Goal: Purchase product/service

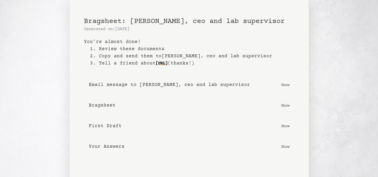
scroll to position [47, 0]
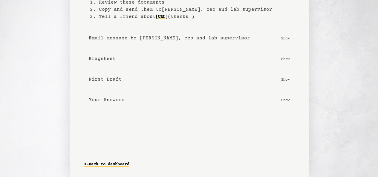
click at [90, 162] on link "<- Back to dashboard" at bounding box center [106, 165] width 45 height 10
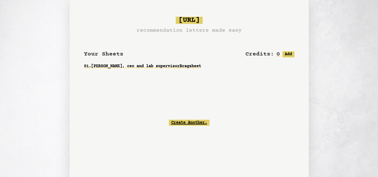
click at [183, 122] on link "Create Another." at bounding box center [189, 123] width 41 height 6
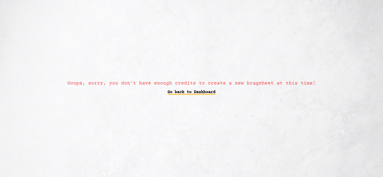
click at [190, 88] on link "Go back to Dashboard" at bounding box center [191, 92] width 48 height 11
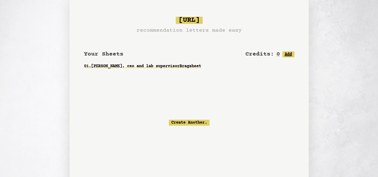
click at [289, 54] on button "Add" at bounding box center [288, 54] width 12 height 6
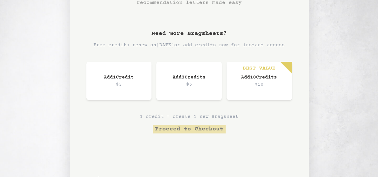
scroll to position [29, 0]
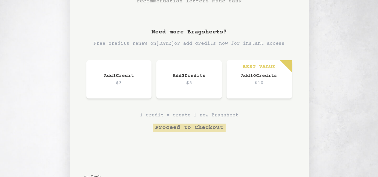
click at [138, 79] on h3 "Add 1 Credit" at bounding box center [119, 75] width 42 height 7
click at [117, 89] on div "Add 1 Credit $3" at bounding box center [118, 79] width 65 height 38
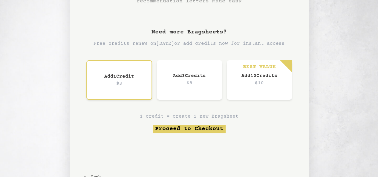
click at [275, 79] on h3 "Add 10 Credit s" at bounding box center [259, 75] width 41 height 7
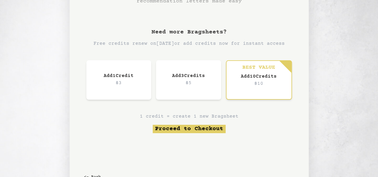
click at [135, 90] on div "Add 1 Credit $3" at bounding box center [118, 79] width 65 height 39
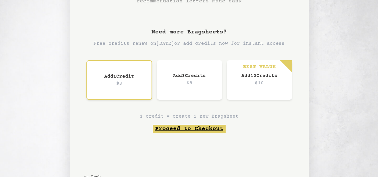
click at [190, 128] on button "Proceed to Checkout" at bounding box center [189, 129] width 73 height 8
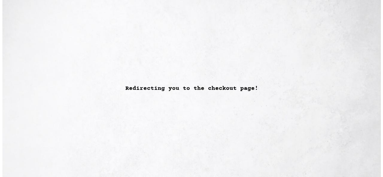
scroll to position [0, 0]
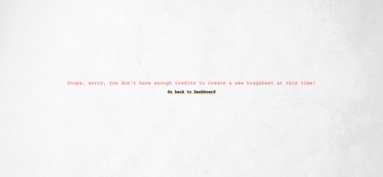
click at [181, 99] on div "Ooops, sorry, you don't have enough credits to create a new bragsheet at this t…" at bounding box center [191, 88] width 383 height 177
click at [182, 92] on link "Go back to Dashboard" at bounding box center [191, 92] width 48 height 11
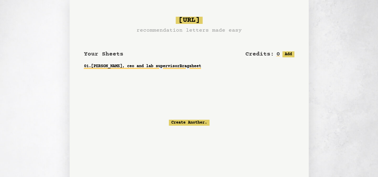
click at [151, 68] on link "01 . [PERSON_NAME], ceo and lab supervisor Bragsheet" at bounding box center [189, 66] width 210 height 11
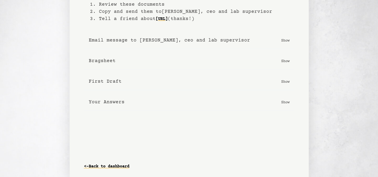
scroll to position [47, 0]
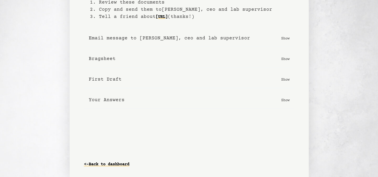
click at [283, 79] on p "Show" at bounding box center [285, 80] width 8 height 6
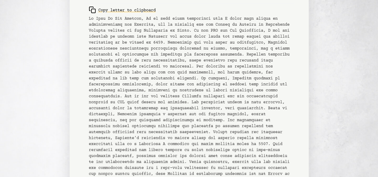
scroll to position [230, 0]
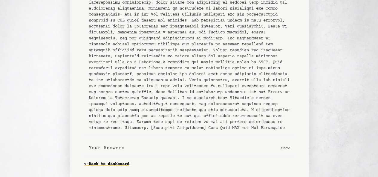
click at [285, 149] on p "Show" at bounding box center [285, 148] width 8 height 6
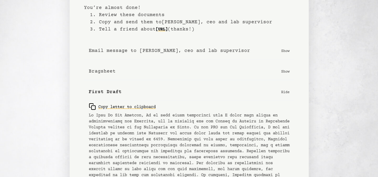
scroll to position [0, 0]
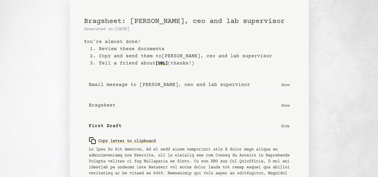
drag, startPoint x: 285, startPoint y: 149, endPoint x: 161, endPoint y: 41, distance: 165.1
click at [161, 41] on b "You’re almost done!" at bounding box center [189, 41] width 210 height 7
click at [279, 84] on button "Email message to [PERSON_NAME], ceo and lab supervisor Show" at bounding box center [189, 85] width 210 height 17
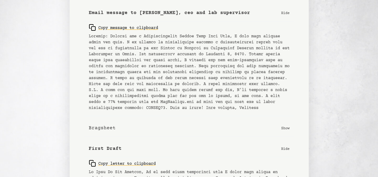
scroll to position [72, 0]
